Goal: Transaction & Acquisition: Purchase product/service

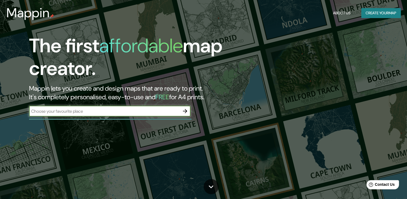
click at [377, 10] on button "Create your map" at bounding box center [380, 13] width 39 height 10
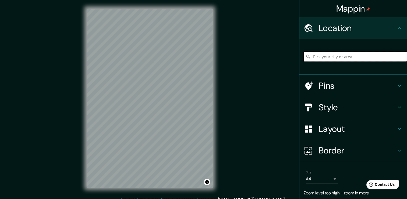
click at [327, 55] on input "Pick your city or area" at bounding box center [355, 57] width 103 height 10
click at [257, 89] on div "Mappin Location [GEOGRAPHIC_DATA], [GEOGRAPHIC_DATA], [GEOGRAPHIC_DATA] [GEOGRA…" at bounding box center [203, 102] width 407 height 204
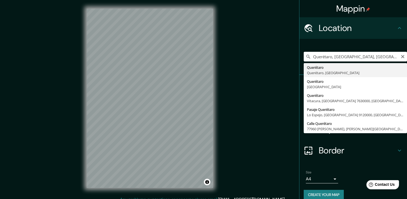
click at [380, 56] on input "Querétaro, [GEOGRAPHIC_DATA], [GEOGRAPHIC_DATA]" at bounding box center [355, 57] width 103 height 10
paste input "Ubicada en [GEOGRAPHIC_DATA][PERSON_NAME], [GEOGRAPHIC_DATA]. Universitario 496…"
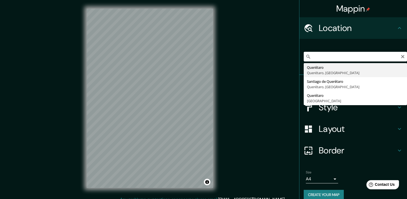
type input "Querétaro, [GEOGRAPHIC_DATA], [GEOGRAPHIC_DATA]"
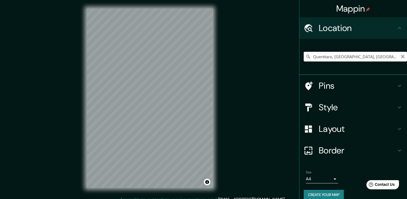
click at [401, 55] on icon "Clear" at bounding box center [403, 56] width 4 height 4
paste input "Ubicada en [GEOGRAPHIC_DATA][PERSON_NAME], [GEOGRAPHIC_DATA]. Universitario 496…"
type input "Groslée, [GEOGRAPHIC_DATA], [GEOGRAPHIC_DATA]"
click at [401, 56] on icon "Clear" at bounding box center [402, 56] width 3 height 3
paste input "Ubicada en [GEOGRAPHIC_DATA][PERSON_NAME], [GEOGRAPHIC_DATA]. Universitario 496…"
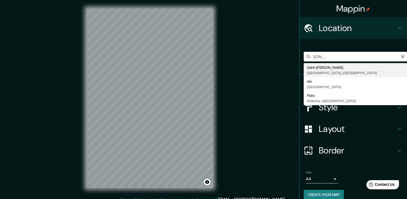
scroll to position [0, 68]
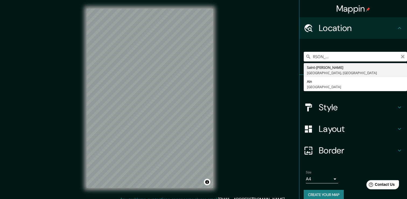
type input "Ubicada en [GEOGRAPHIC_DATA][PERSON_NAME], [GEOGRAPHIC_DATA]. Universitario 496…"
click at [401, 55] on icon "Clear" at bounding box center [403, 56] width 4 height 4
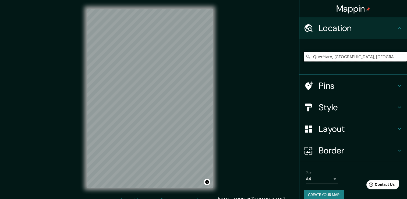
type input "Querétaro, [GEOGRAPHIC_DATA], [GEOGRAPHIC_DATA]"
click at [314, 77] on div "Pins" at bounding box center [353, 86] width 108 height 22
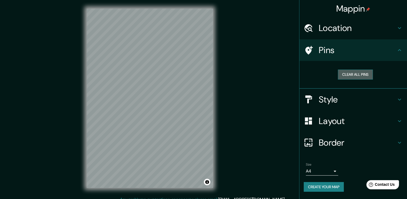
click at [355, 74] on button "Clear all pins" at bounding box center [355, 74] width 35 height 10
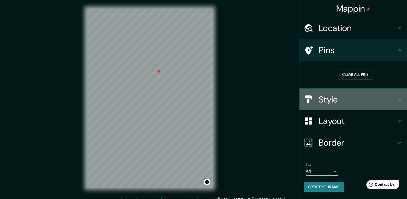
click at [344, 98] on h4 "Style" at bounding box center [357, 99] width 77 height 11
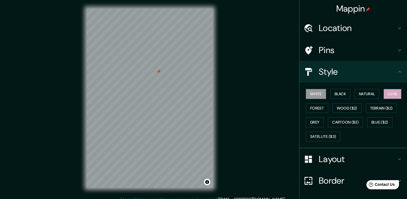
click at [392, 94] on button "Love" at bounding box center [393, 94] width 18 height 10
